Goal: Navigation & Orientation: Go to known website

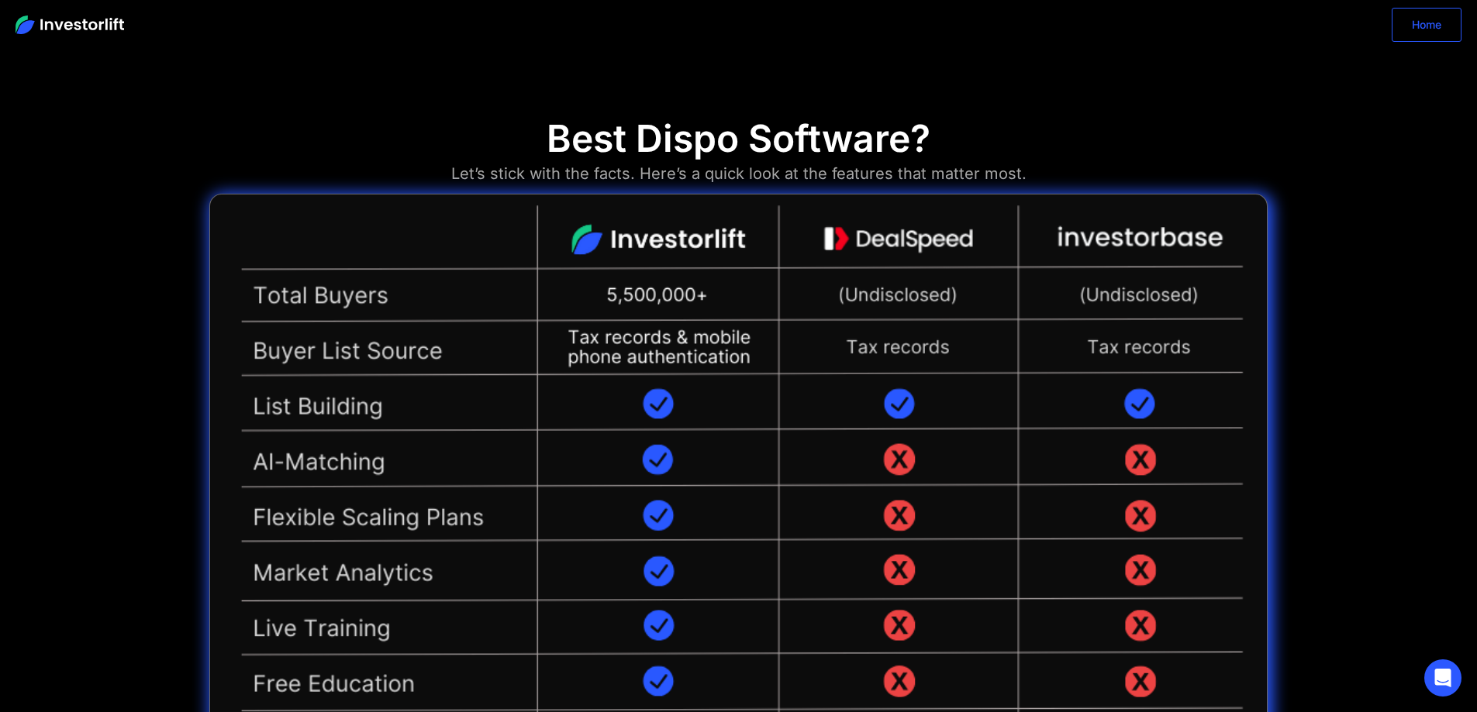
click at [1432, 33] on link "Home" at bounding box center [1426, 25] width 70 height 34
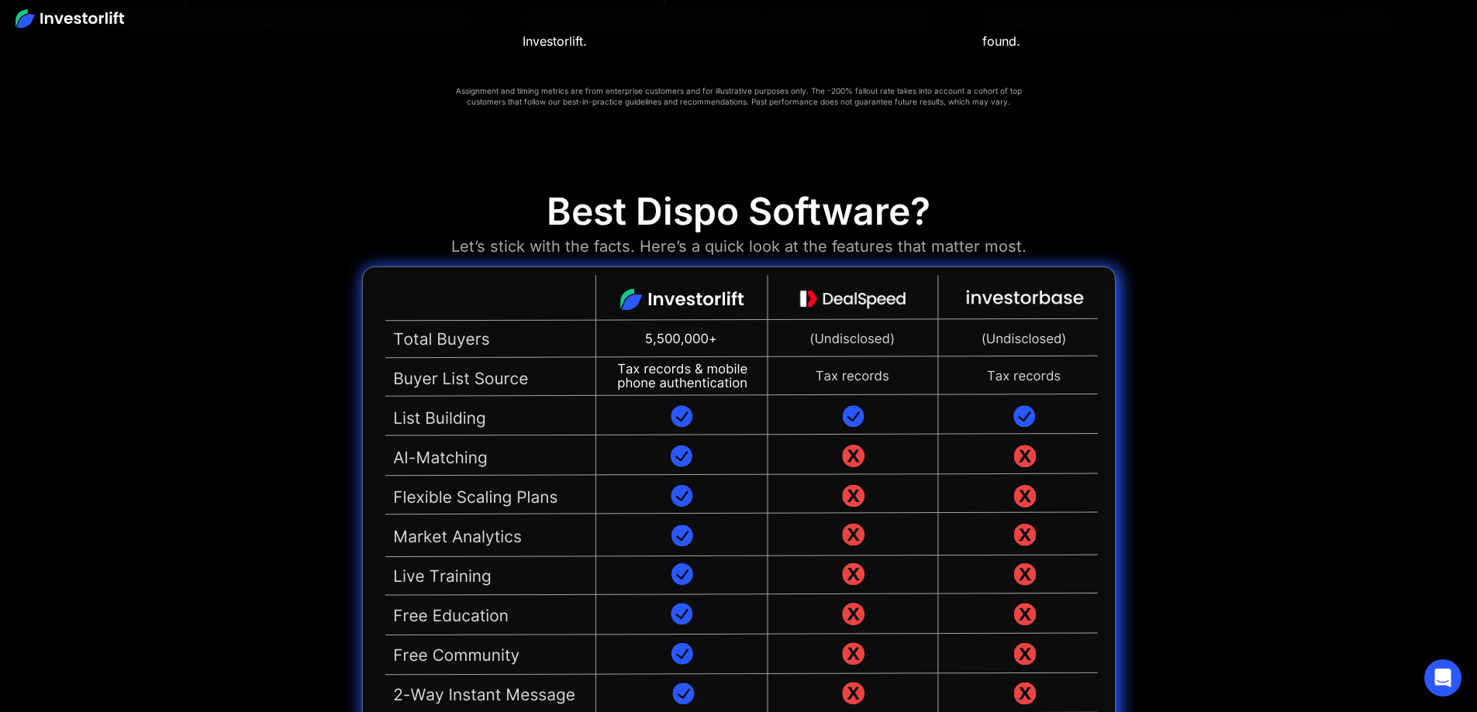
scroll to position [3721, 0]
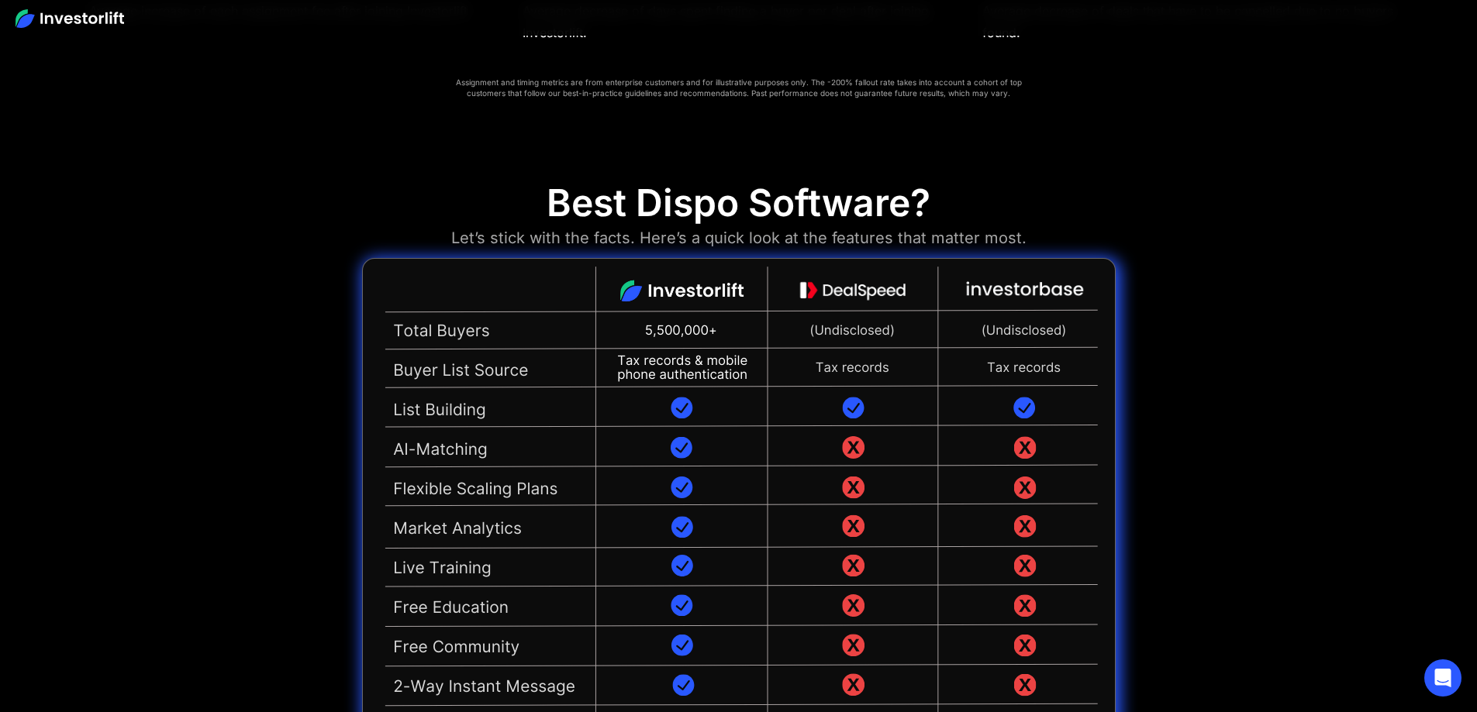
click at [115, 16] on img at bounding box center [70, 18] width 109 height 19
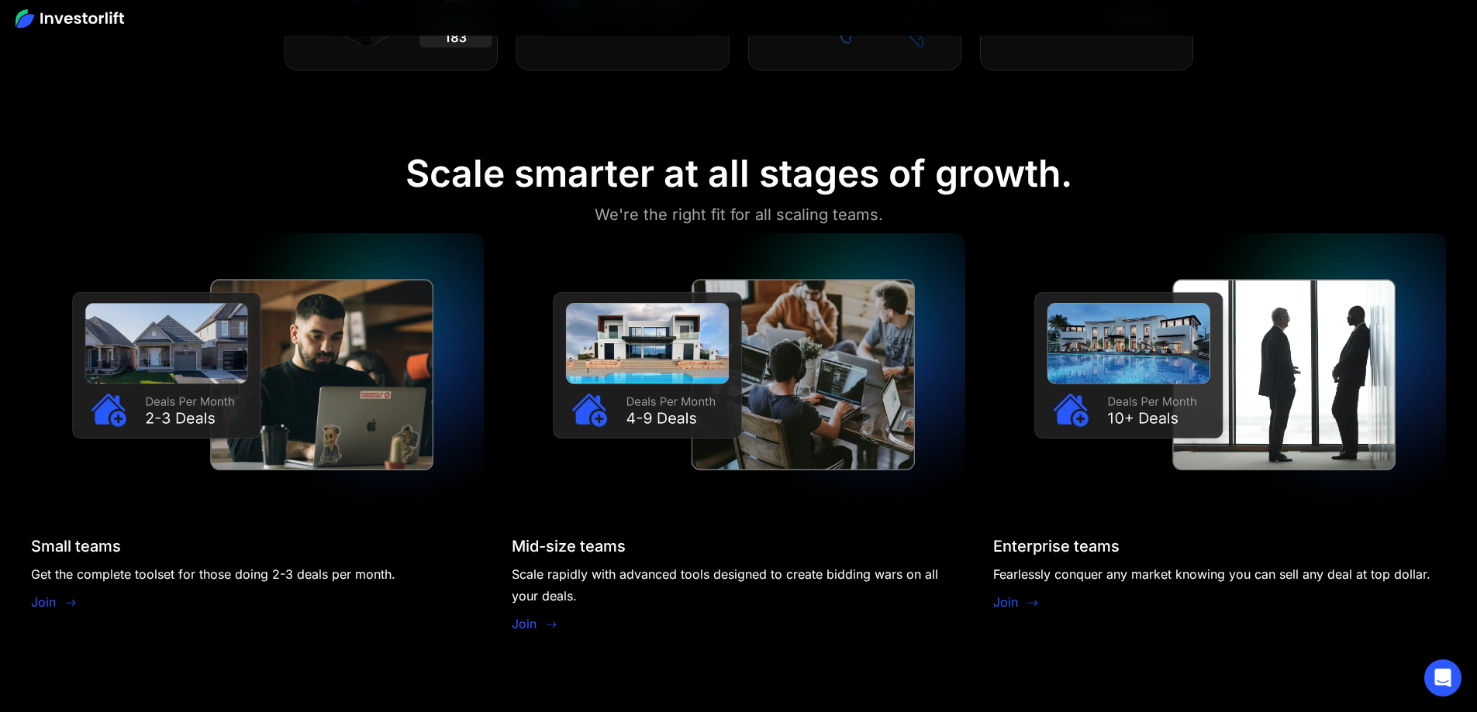
scroll to position [1473, 0]
